Goal: Task Accomplishment & Management: Manage account settings

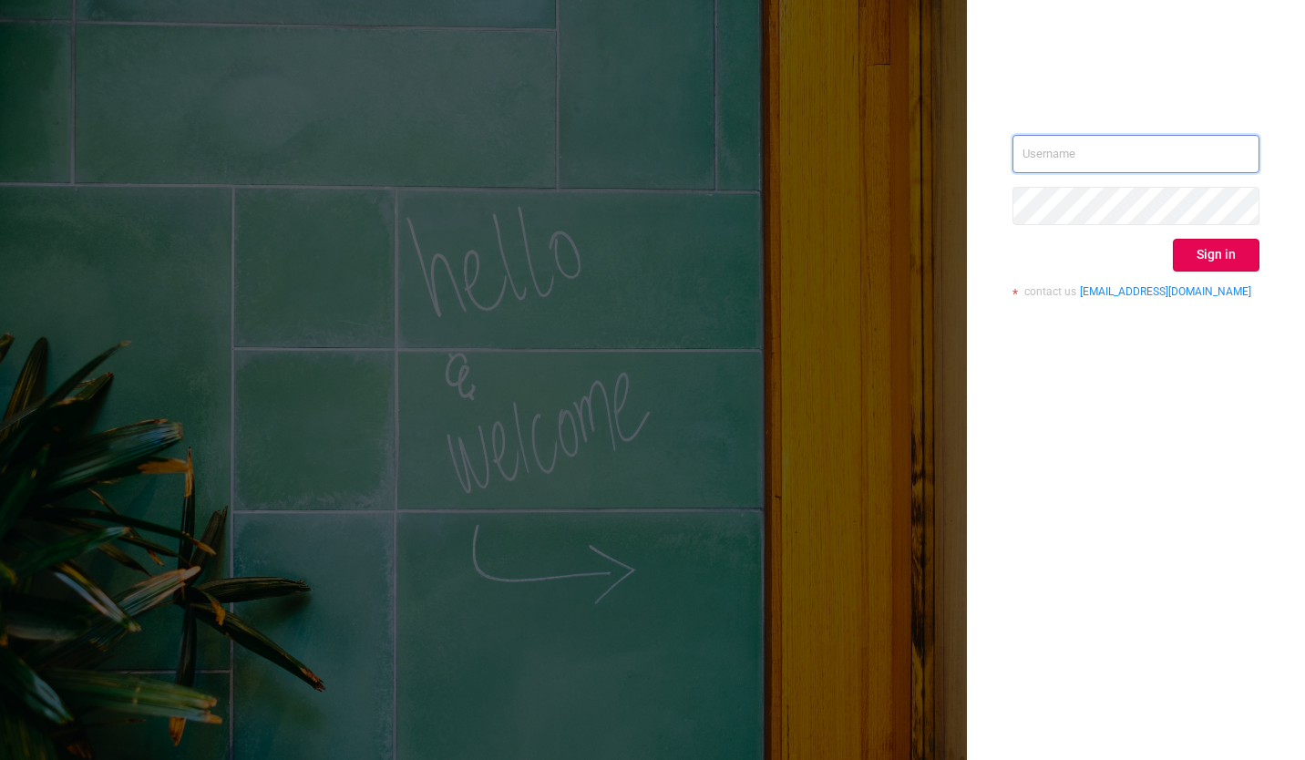
click at [1057, 148] on input "text" at bounding box center [1136, 154] width 247 height 38
paste input "[EMAIL_ADDRESS][DOMAIN_NAME]"
type input "[EMAIL_ADDRESS][DOMAIN_NAME]"
click at [1247, 255] on button "Sign in" at bounding box center [1216, 255] width 87 height 33
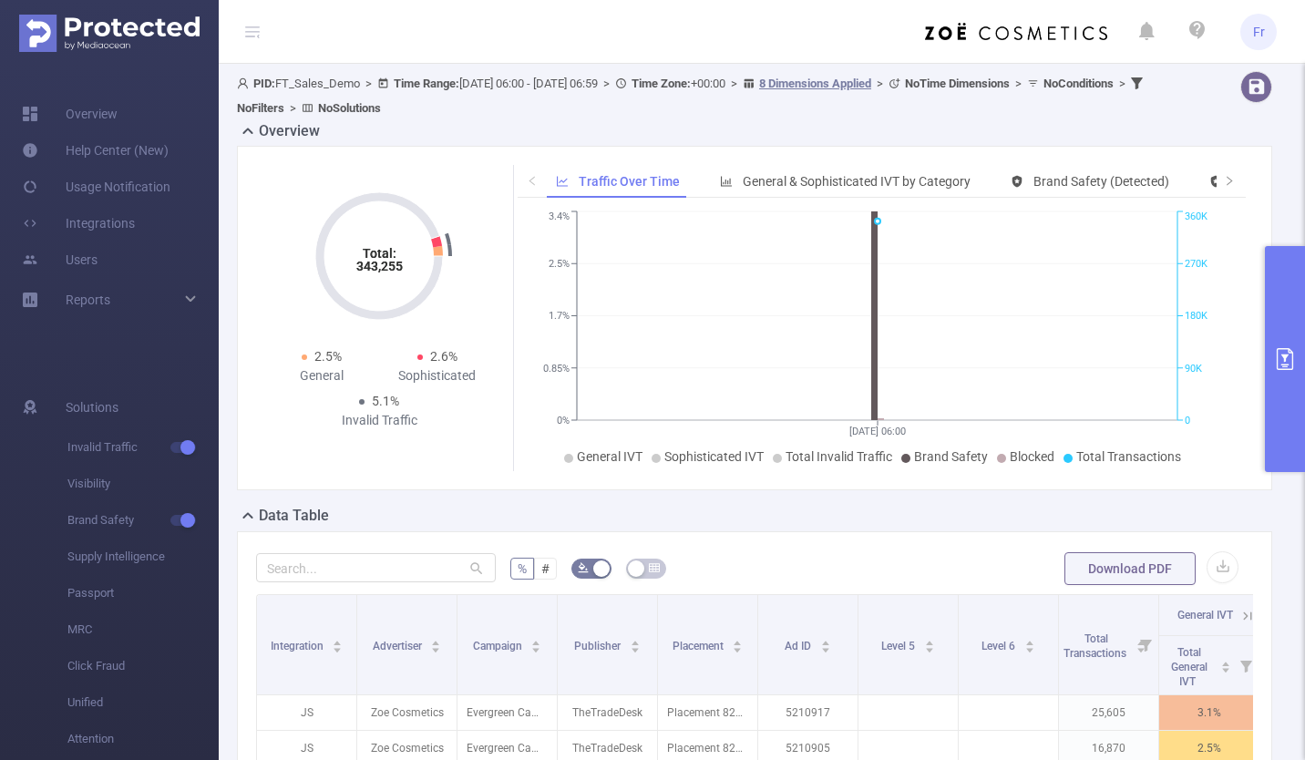
click at [92, 25] on img at bounding box center [109, 33] width 180 height 37
